Goal: Find specific page/section: Find specific page/section

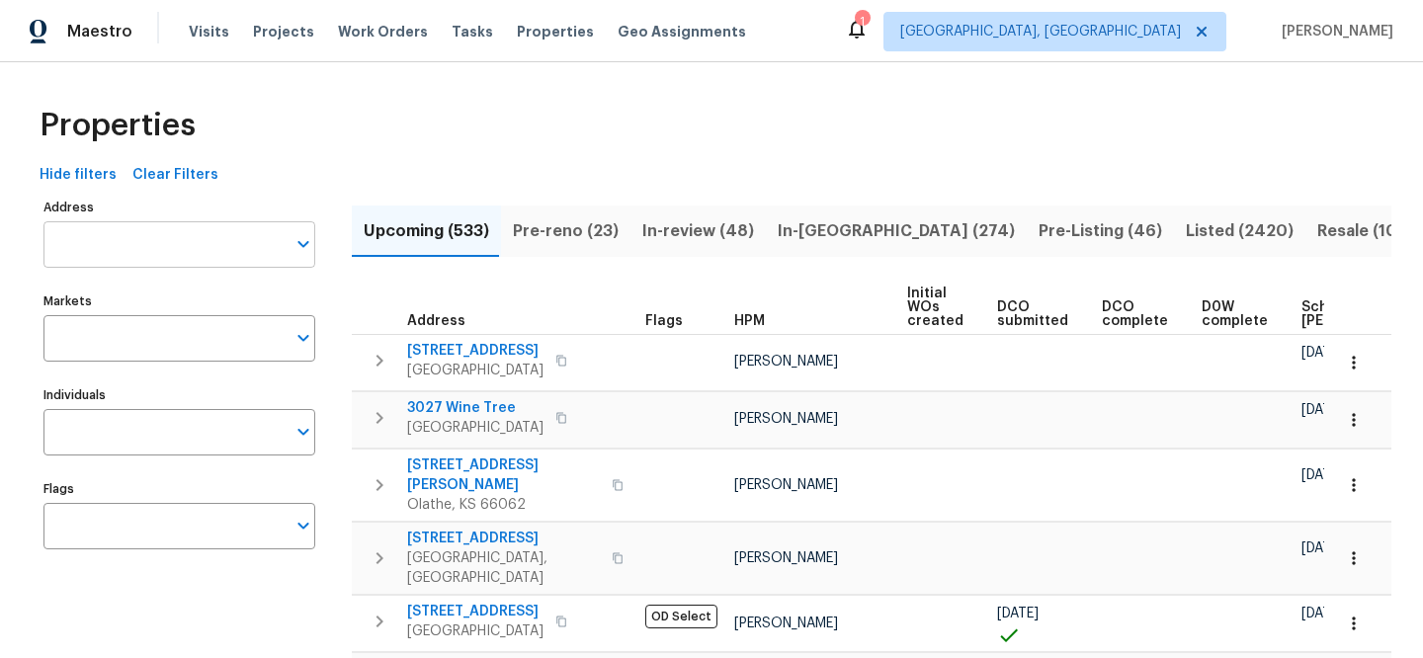
click at [199, 251] on input "Address" at bounding box center [164, 244] width 242 height 46
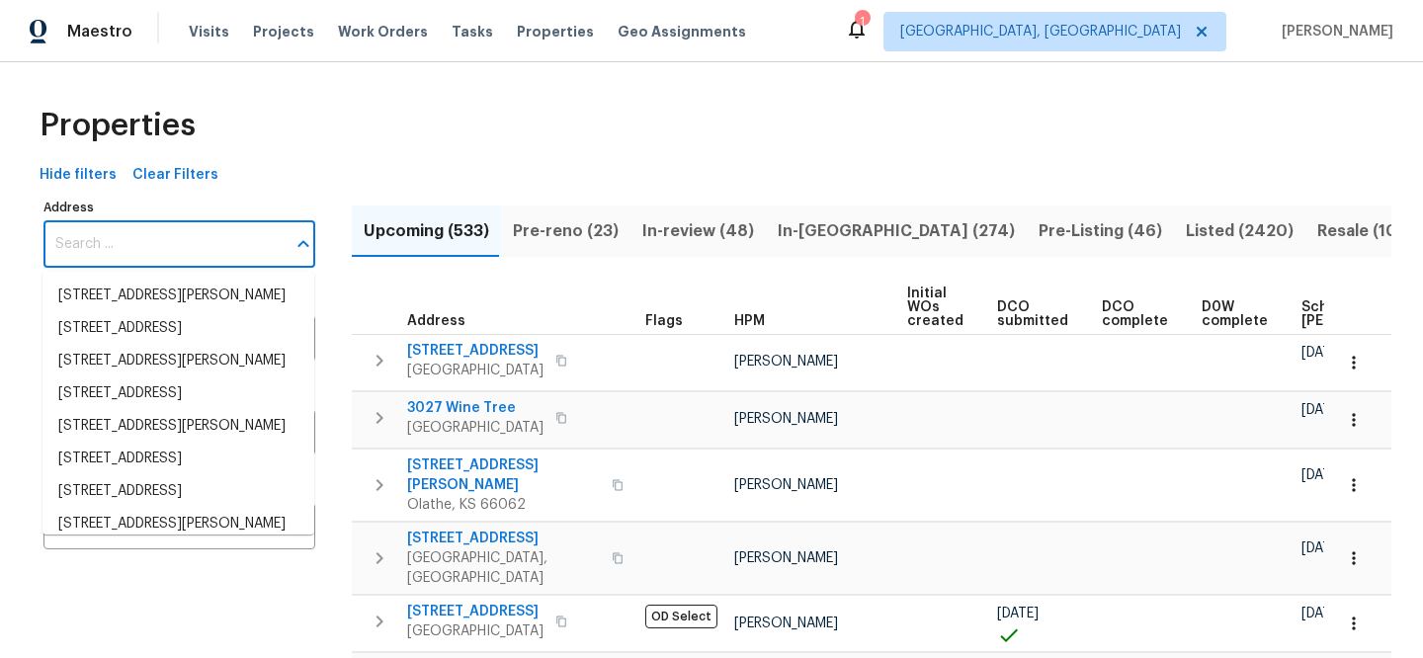
paste input "[STREET_ADDRESS]"
type input "[STREET_ADDRESS]"
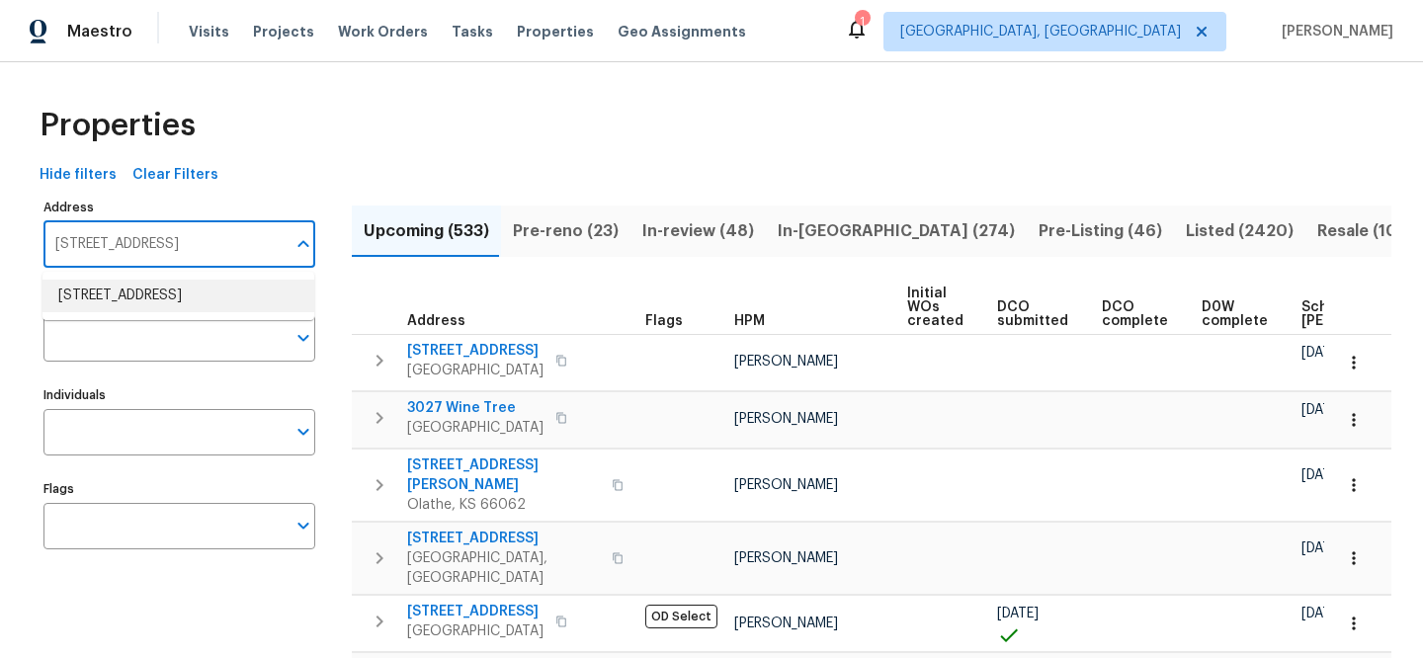
click at [198, 285] on li "[STREET_ADDRESS]" at bounding box center [178, 296] width 272 height 33
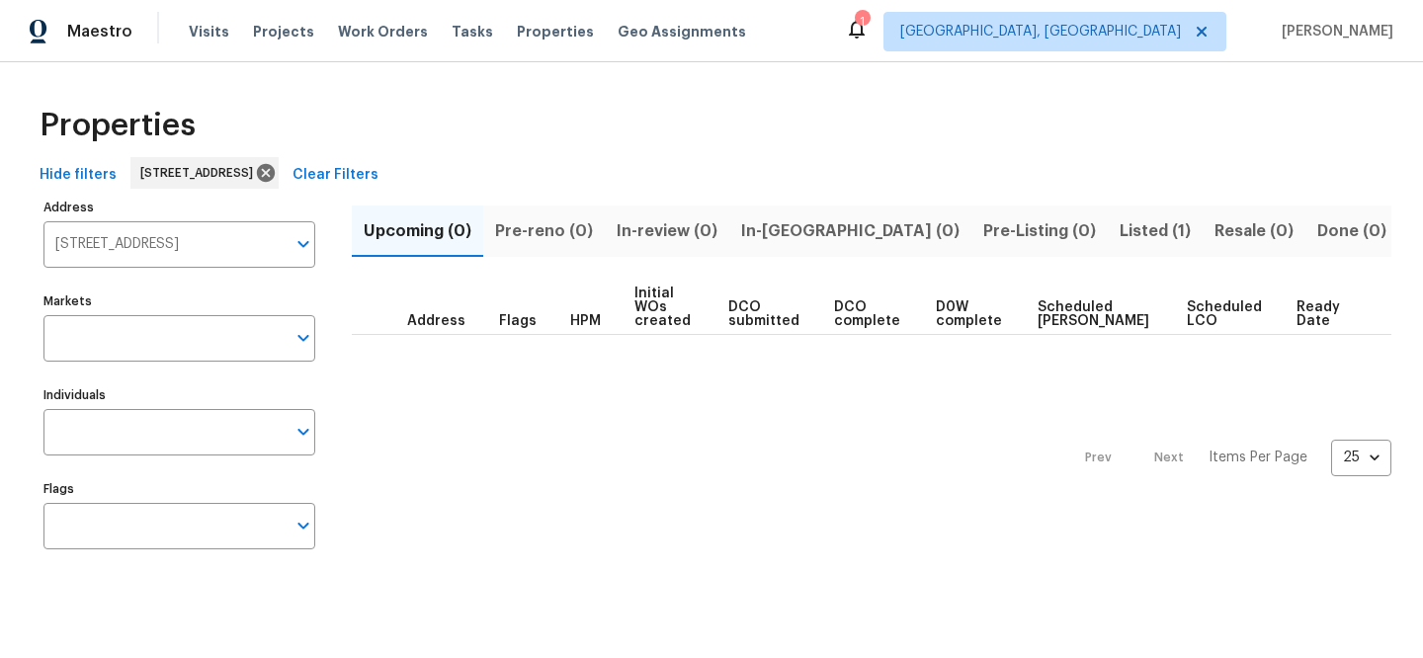
click at [1120, 221] on span "Listed (1)" at bounding box center [1155, 231] width 71 height 28
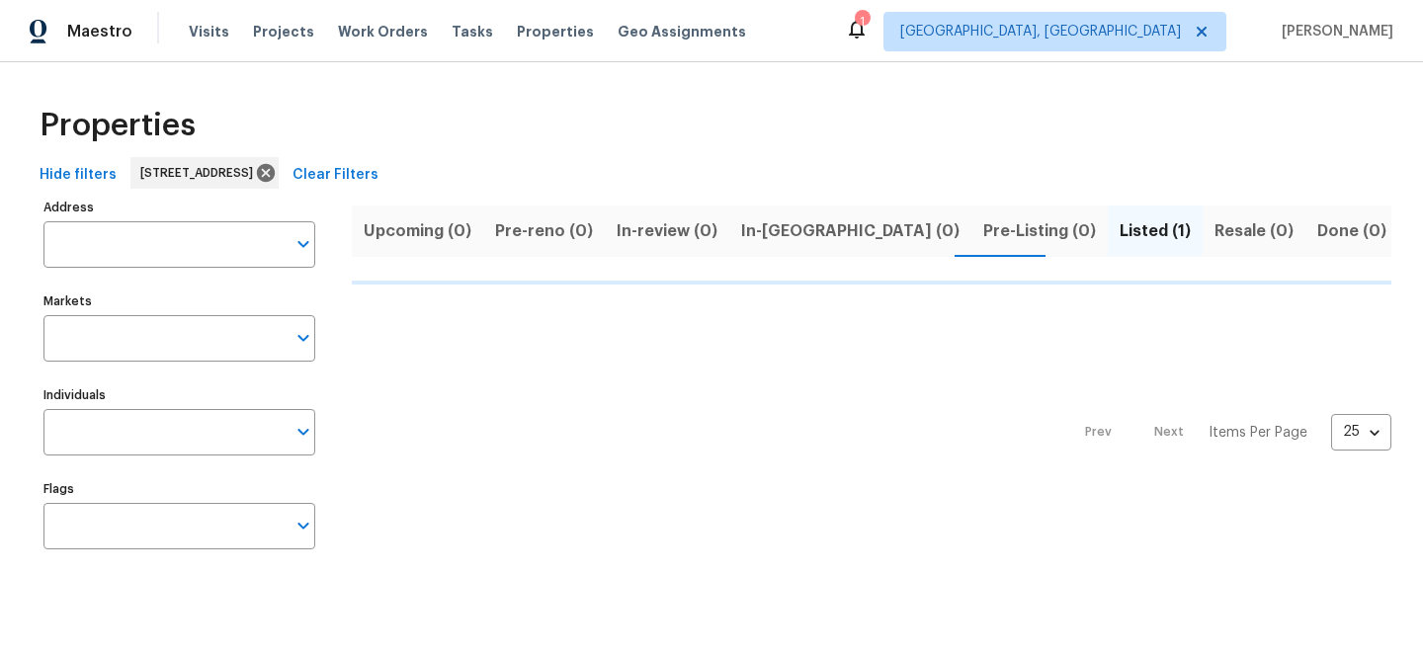
type input "[STREET_ADDRESS]"
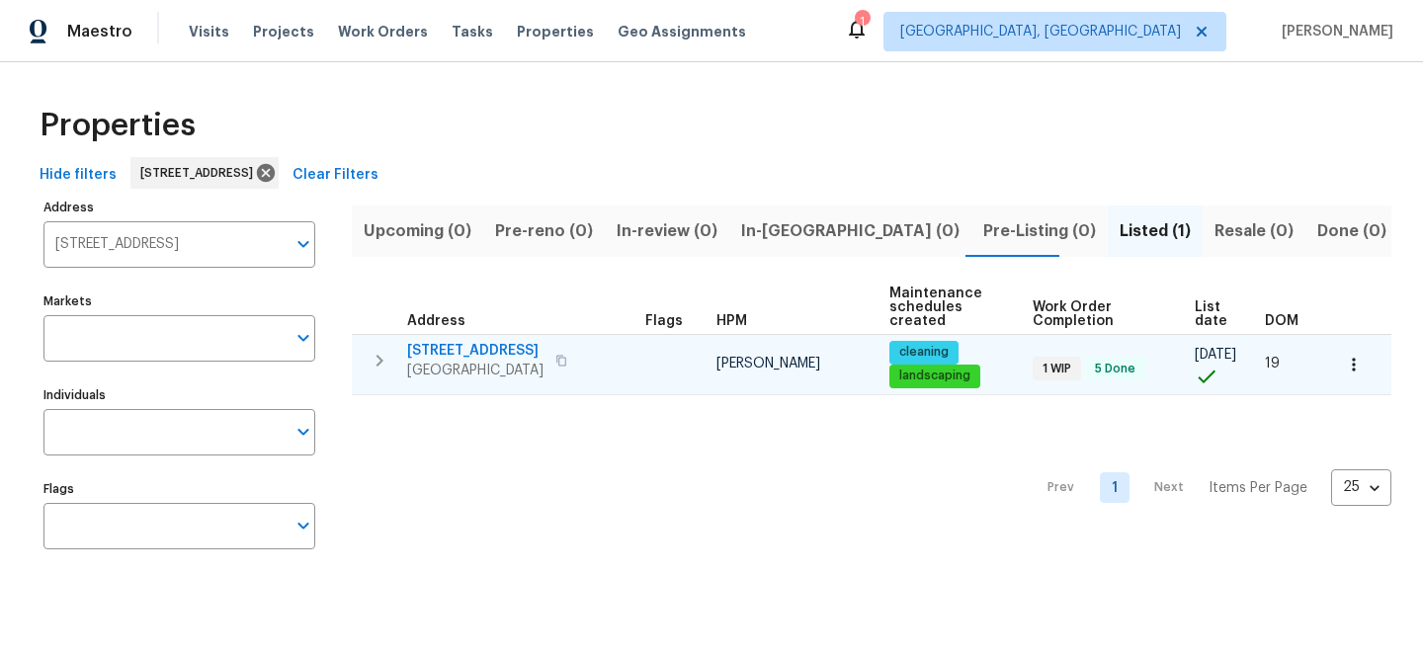
click at [489, 351] on span "[STREET_ADDRESS]" at bounding box center [475, 351] width 136 height 20
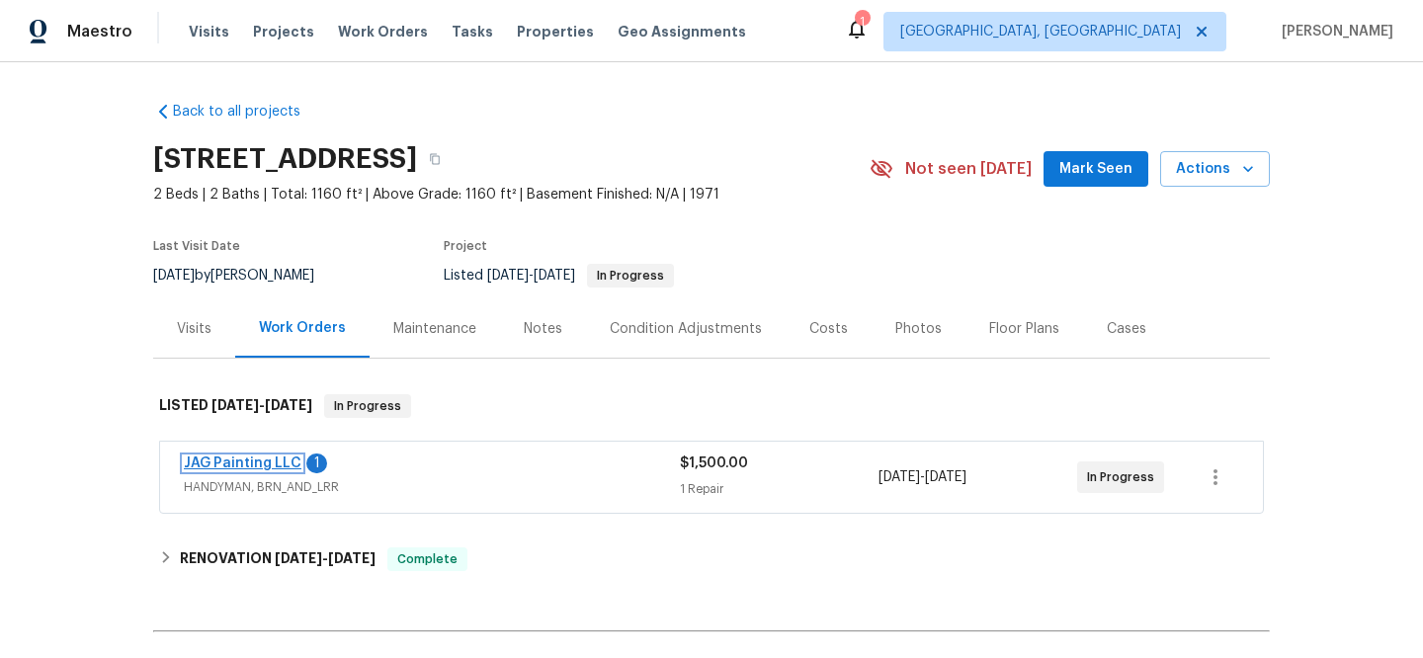
click at [221, 458] on link "JAG Painting LLC" at bounding box center [243, 464] width 118 height 14
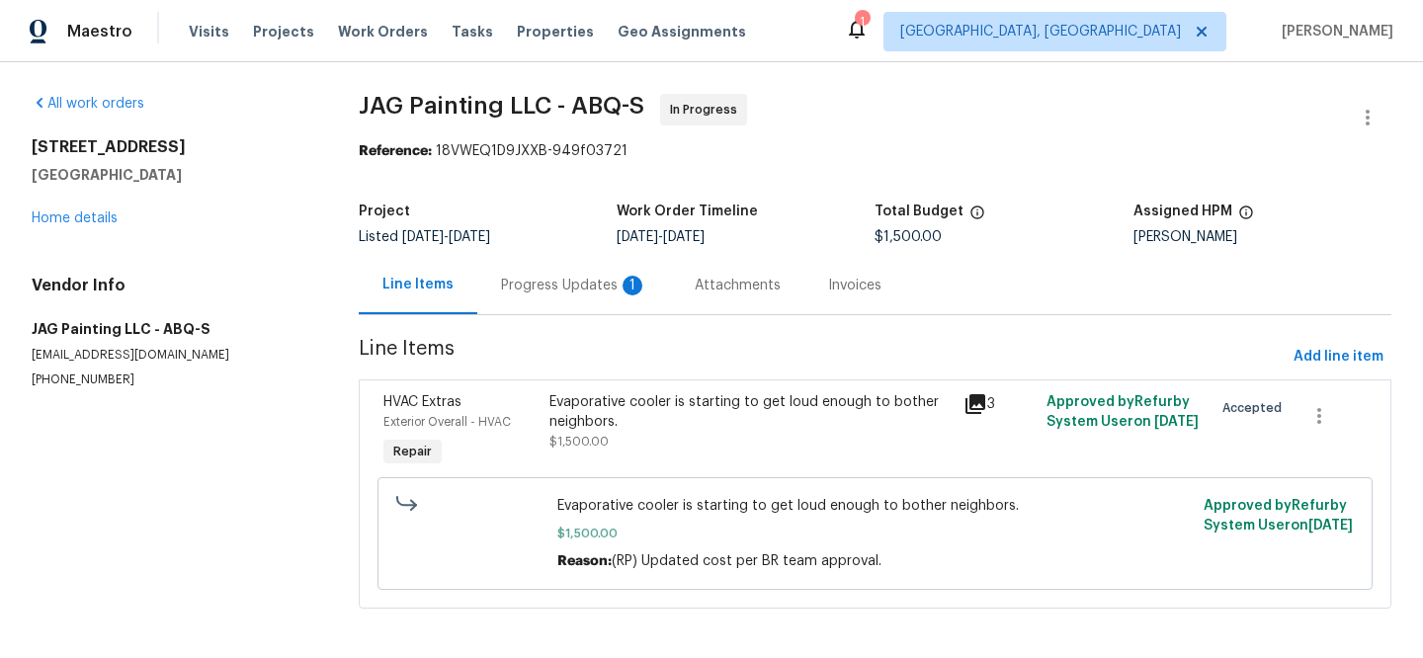
click at [968, 402] on icon at bounding box center [976, 404] width 20 height 20
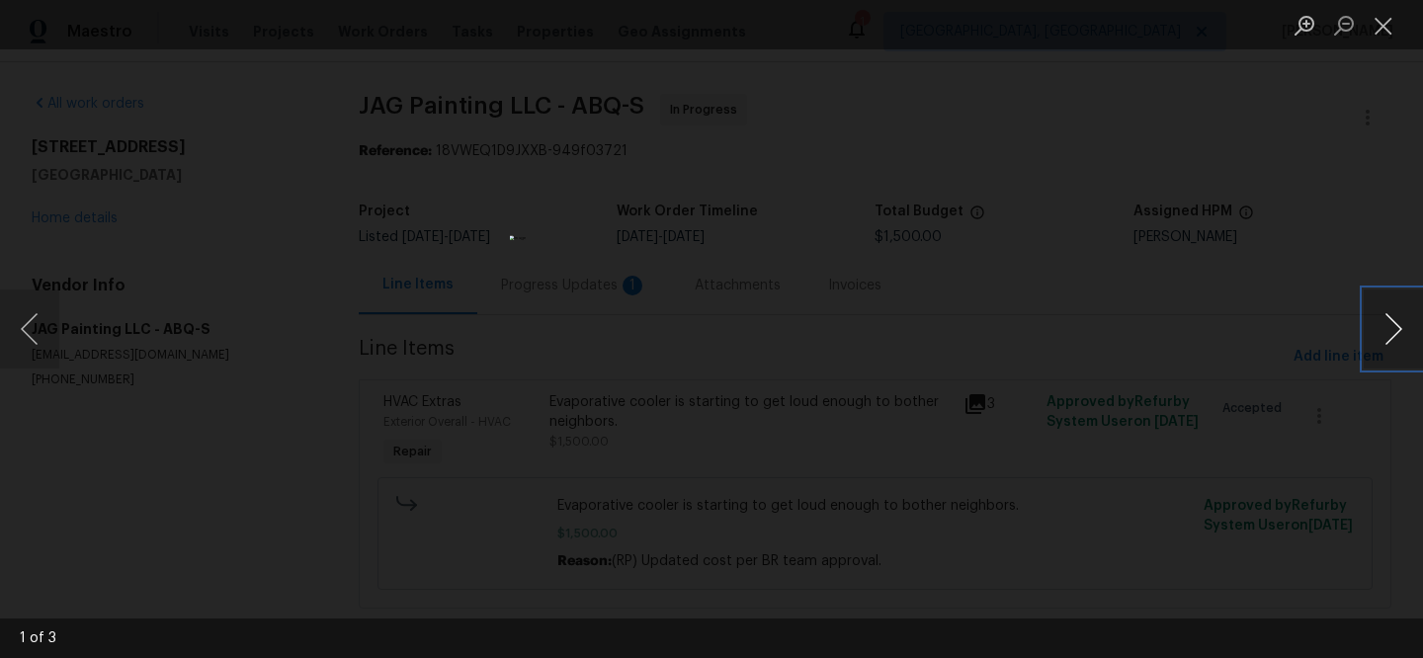
click at [1381, 338] on button "Next image" at bounding box center [1393, 329] width 59 height 79
click at [1382, 30] on button "Close lightbox" at bounding box center [1384, 25] width 40 height 35
